Goal: Task Accomplishment & Management: Manage account settings

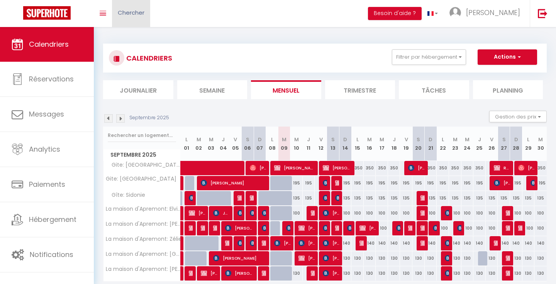
click at [134, 13] on span "Chercher" at bounding box center [131, 12] width 27 height 8
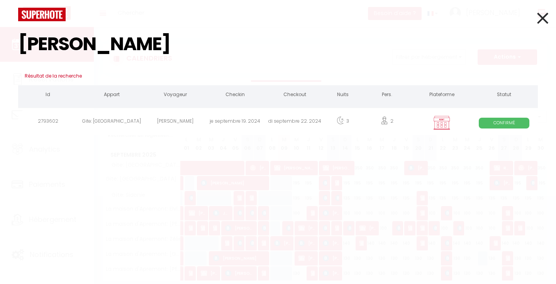
type input "[PERSON_NAME]"
click at [149, 118] on div "[PERSON_NAME]" at bounding box center [175, 122] width 60 height 25
select select
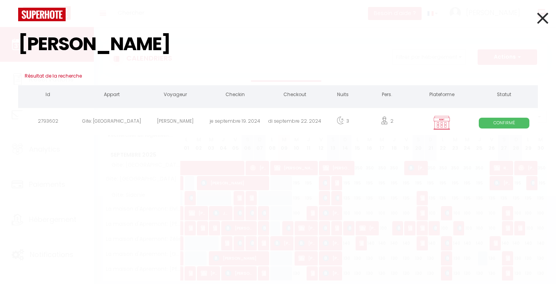
select select
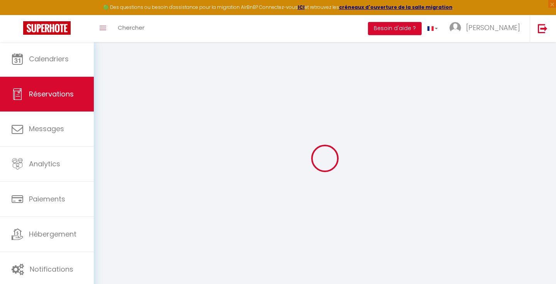
select select
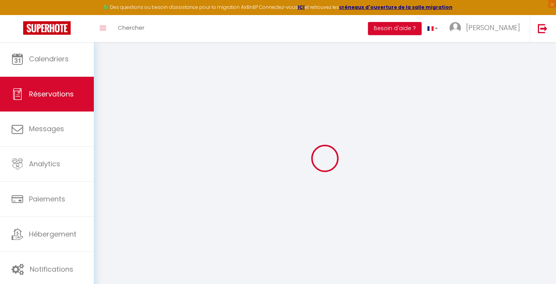
select select
checkbox input "false"
select select
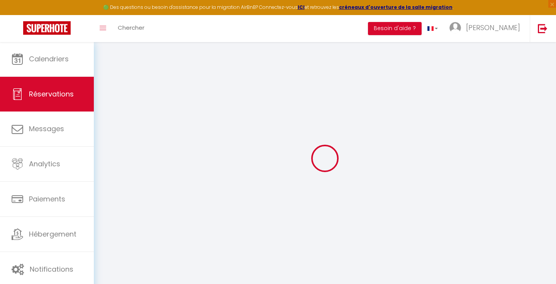
select select
checkbox input "false"
select select
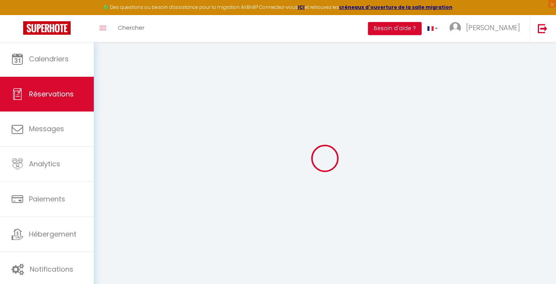
type input "Ann"
type input "[PERSON_NAME]"
type input "[EMAIL_ADDRESS][DOMAIN_NAME]"
type input "0248775500"
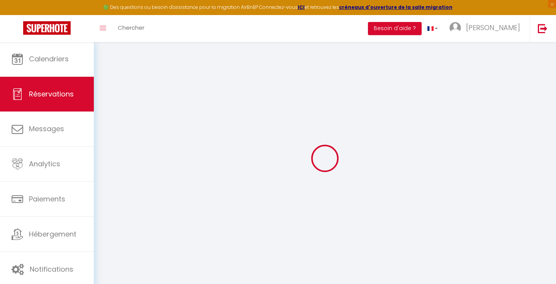
type input "+447743489252or+33752248460"
select select "FR"
select select "22777"
select select "1"
type input "[DATE]"
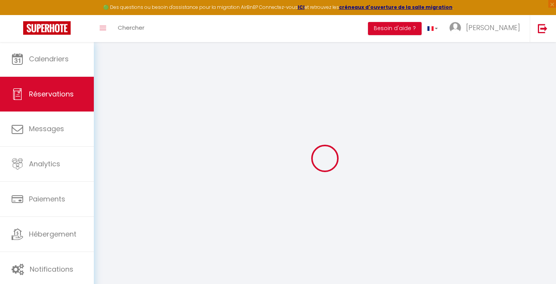
select select
type input "[DATE]"
select select
type input "2"
select select "12"
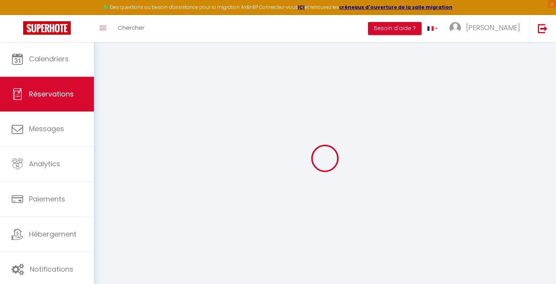
select select
type input "585"
checkbox input "false"
type input "0"
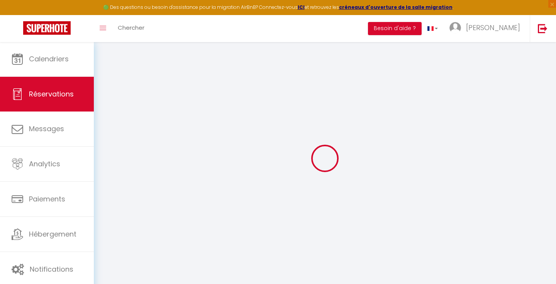
type input "0"
select select
select select "14"
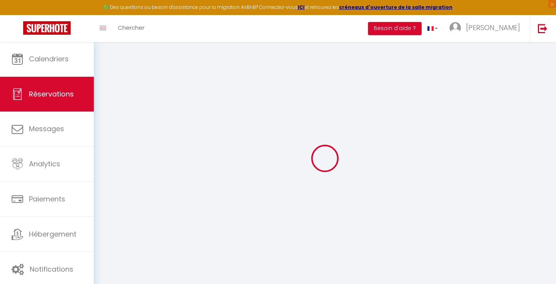
checkbox input "false"
select select
checkbox input "false"
select select
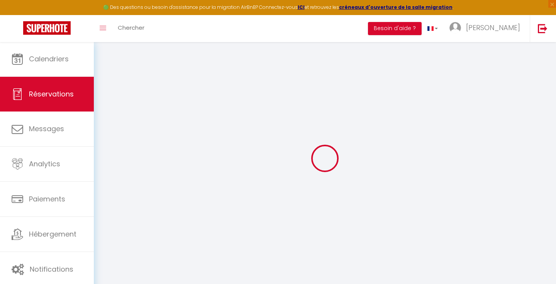
select select
checkbox input "false"
type Comments0 "Merci pour l'offre de petits déjeuners. Pourrions-nous simplement l'avoir lors …"
type textarea "reçu 195€ par virement le [DATE] Je suis un peu inquiet des nuits froides. Pouv…"
select select
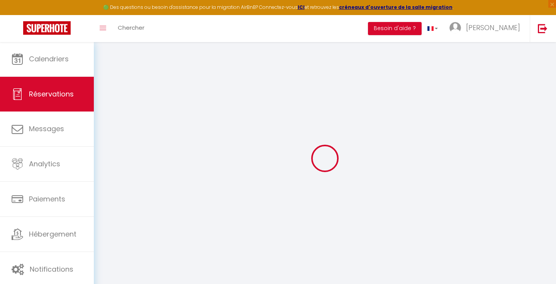
select select
checkbox input "false"
select select "15:00"
select select "11:00"
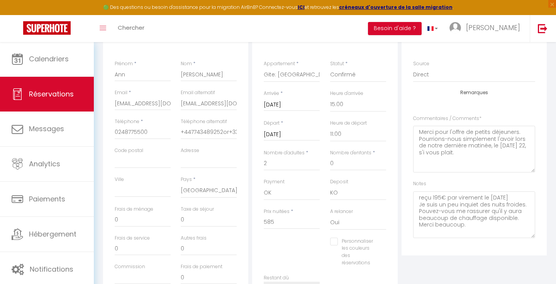
scroll to position [117, 0]
click at [425, 232] on textarea "reçu 195€ par virement le [DATE] Je suis un peu inquiet des nuits froides. Pouv…" at bounding box center [474, 214] width 122 height 47
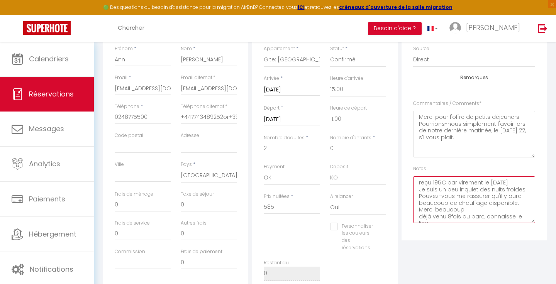
scroll to position [130, 0]
click at [511, 218] on textarea "reçu 195€ par virement le [DATE] Je suis un peu inquiet des nuits froides. Pouv…" at bounding box center [474, 201] width 122 height 47
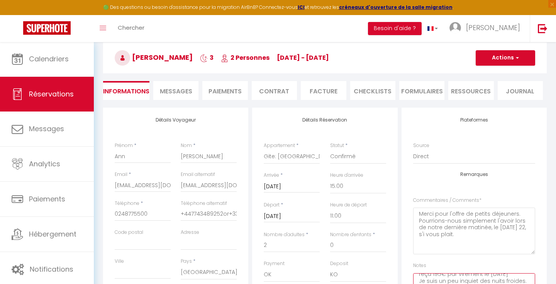
scroll to position [34, 0]
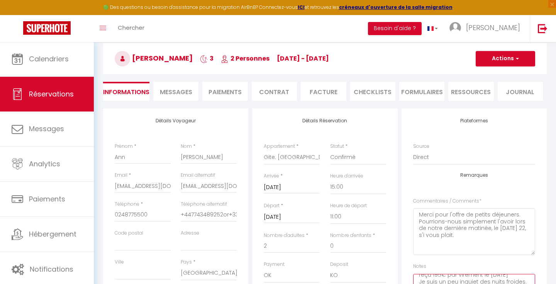
type textarea "reçu 195€ par virement le [DATE] Je suis un peu inquiet des nuits froides. Pouv…"
click at [502, 59] on button "Actions" at bounding box center [504, 58] width 59 height 15
click at [485, 76] on link "Enregistrer" at bounding box center [497, 76] width 61 height 10
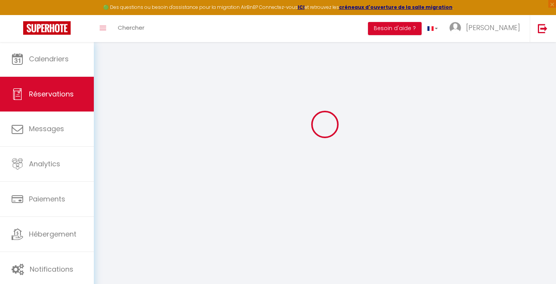
select select "not_cancelled"
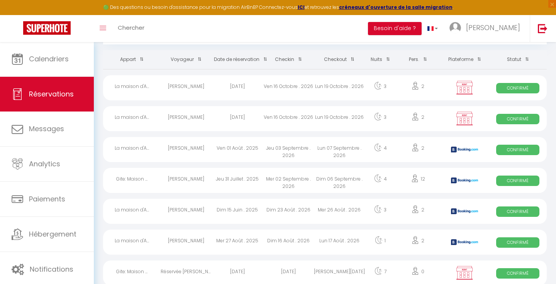
scroll to position [43, 0]
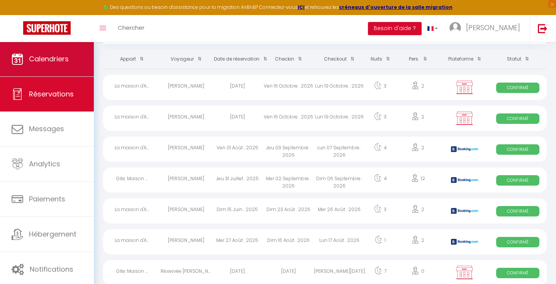
click at [38, 62] on span "Calendriers" at bounding box center [49, 59] width 40 height 10
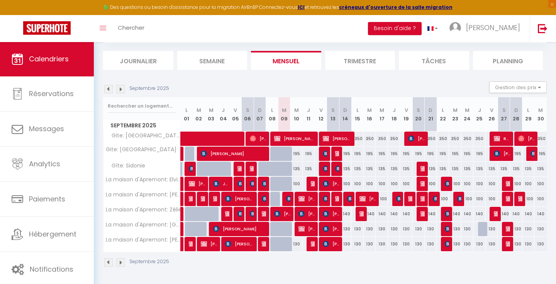
scroll to position [43, 0]
